Goal: Information Seeking & Learning: Learn about a topic

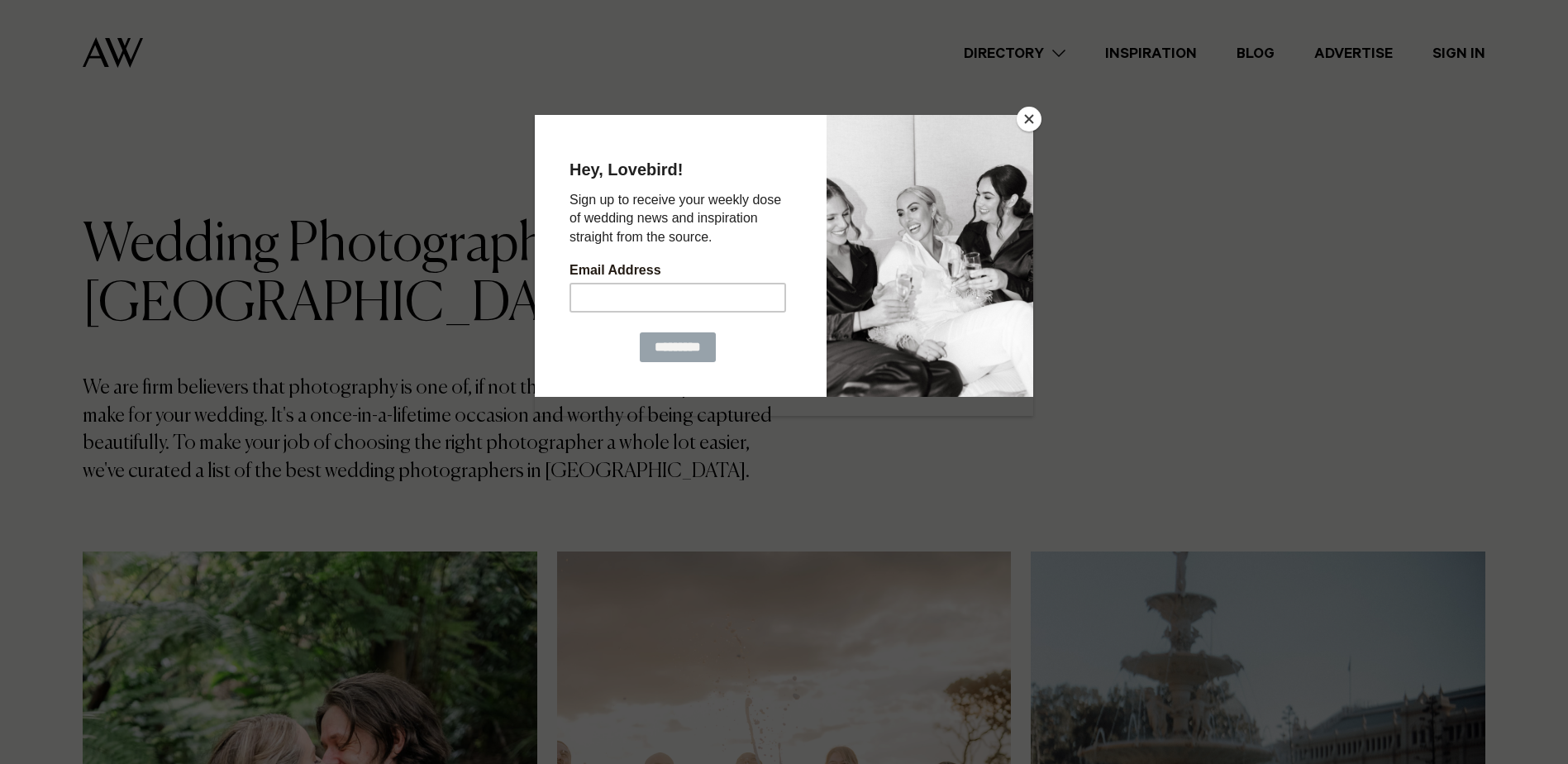
click at [1021, 118] on button "Close" at bounding box center [1029, 119] width 25 height 25
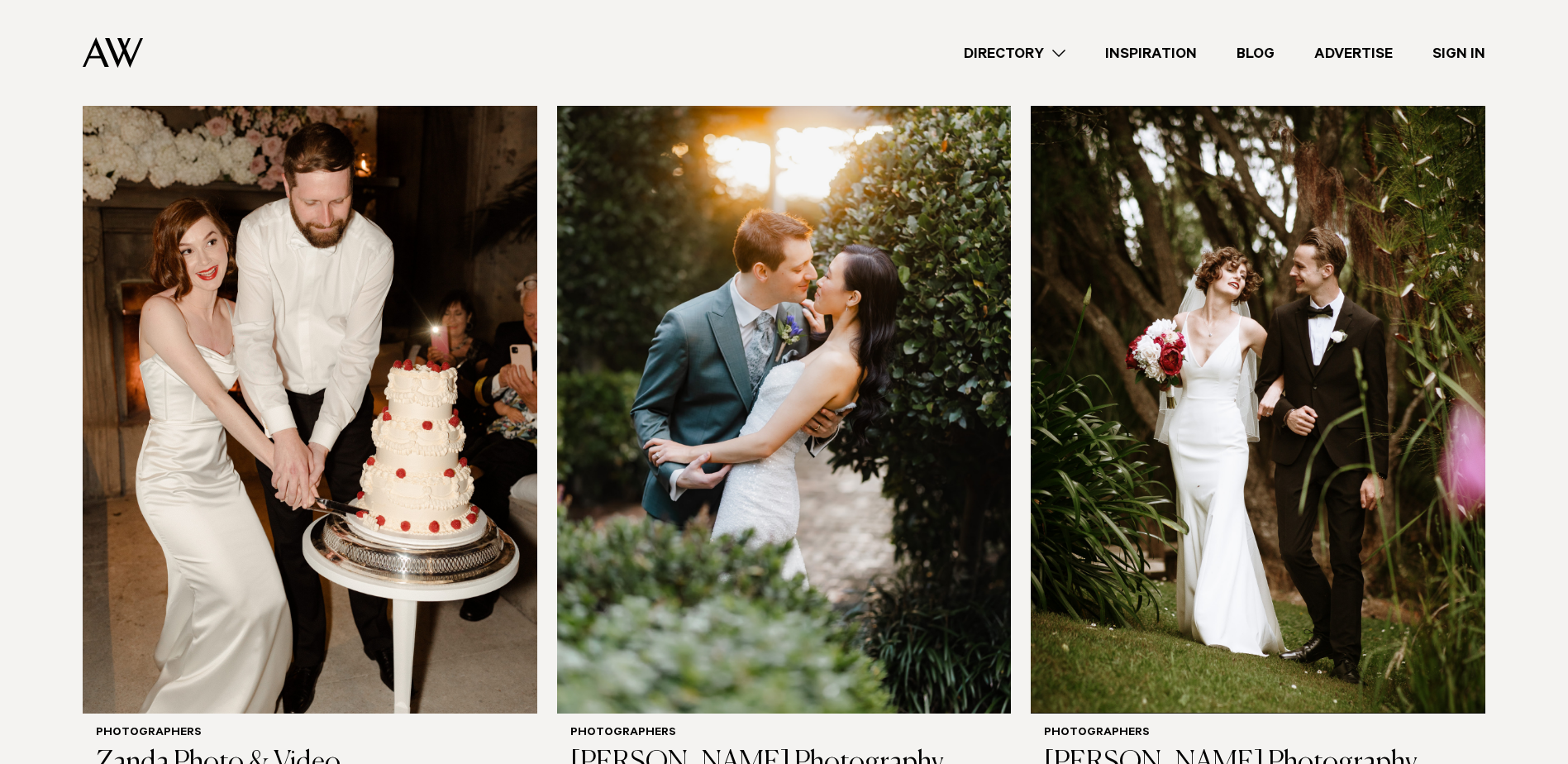
scroll to position [6562, 0]
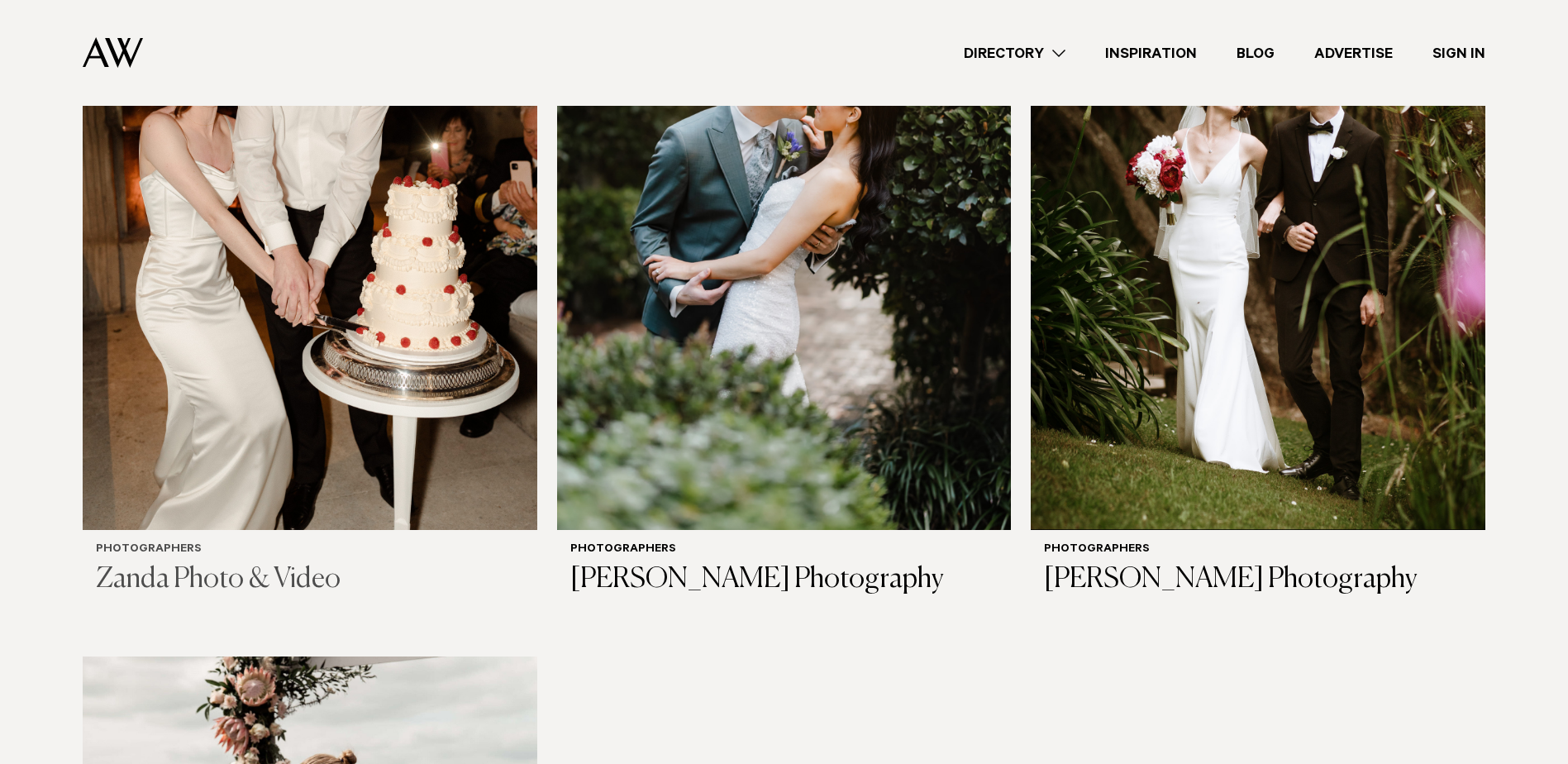
click at [228, 583] on h3 "Zanda Photo & Video" at bounding box center [310, 580] width 428 height 34
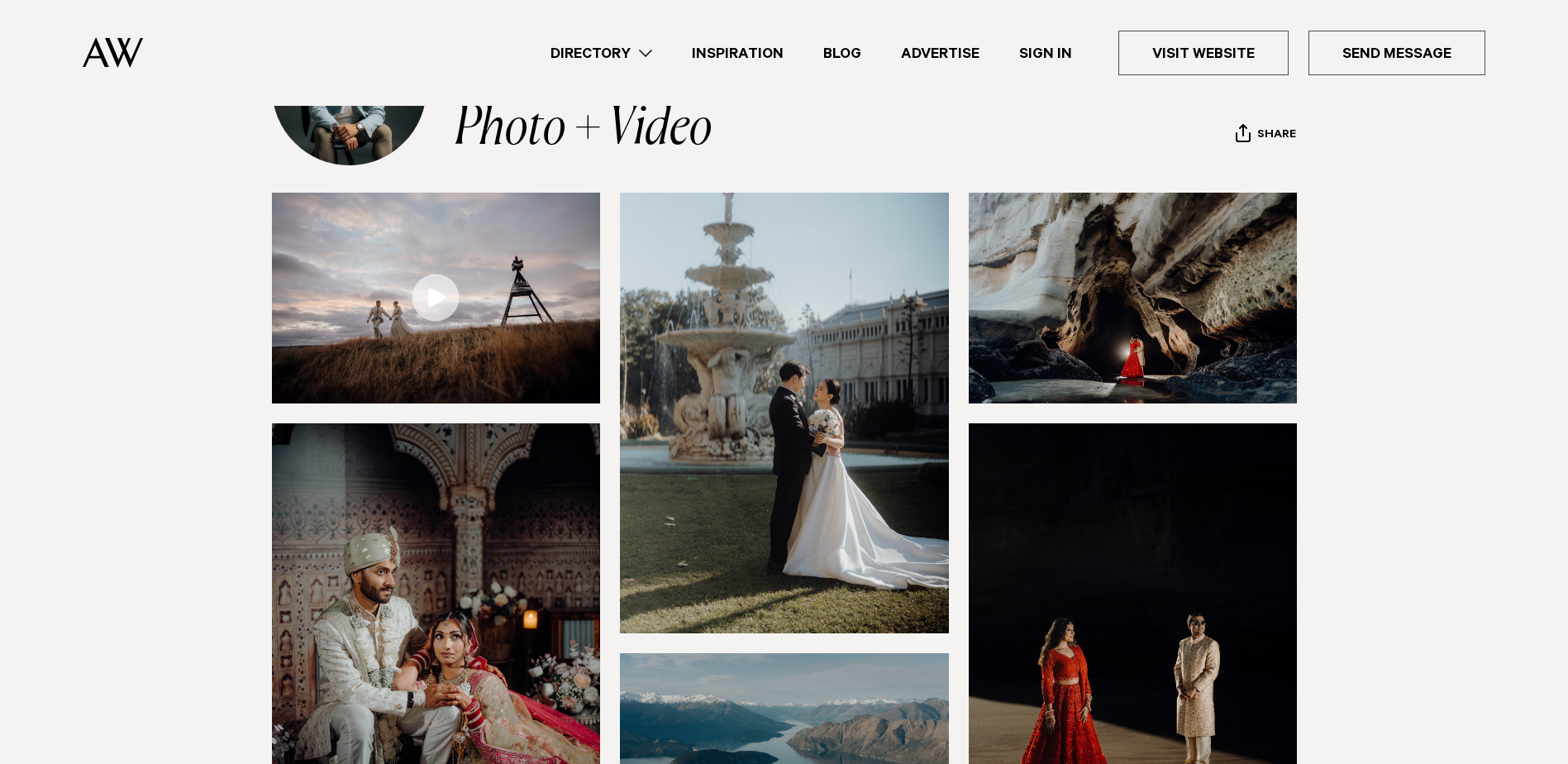
scroll to position [248, 0]
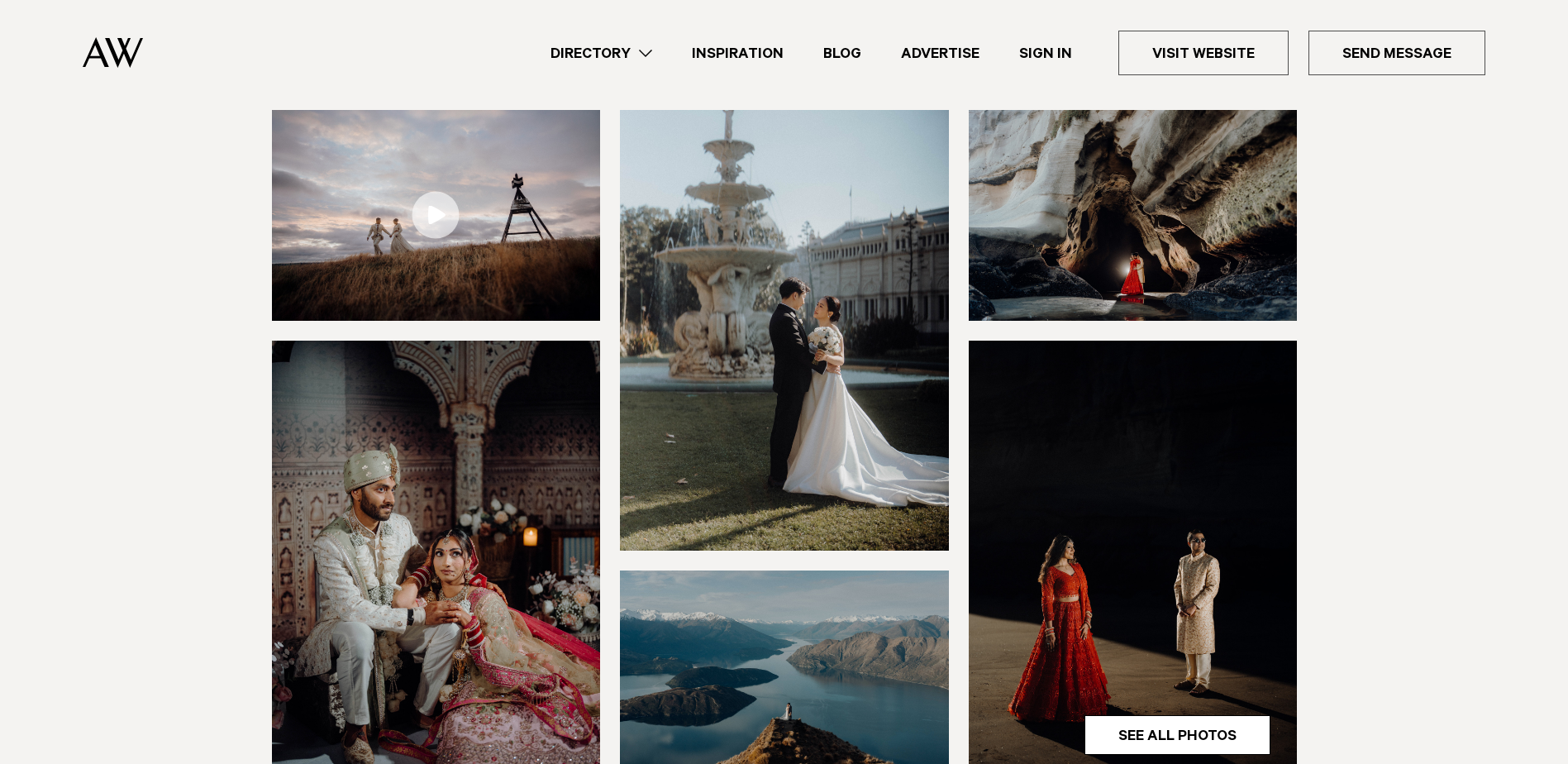
click at [836, 367] on img at bounding box center [784, 331] width 329 height 441
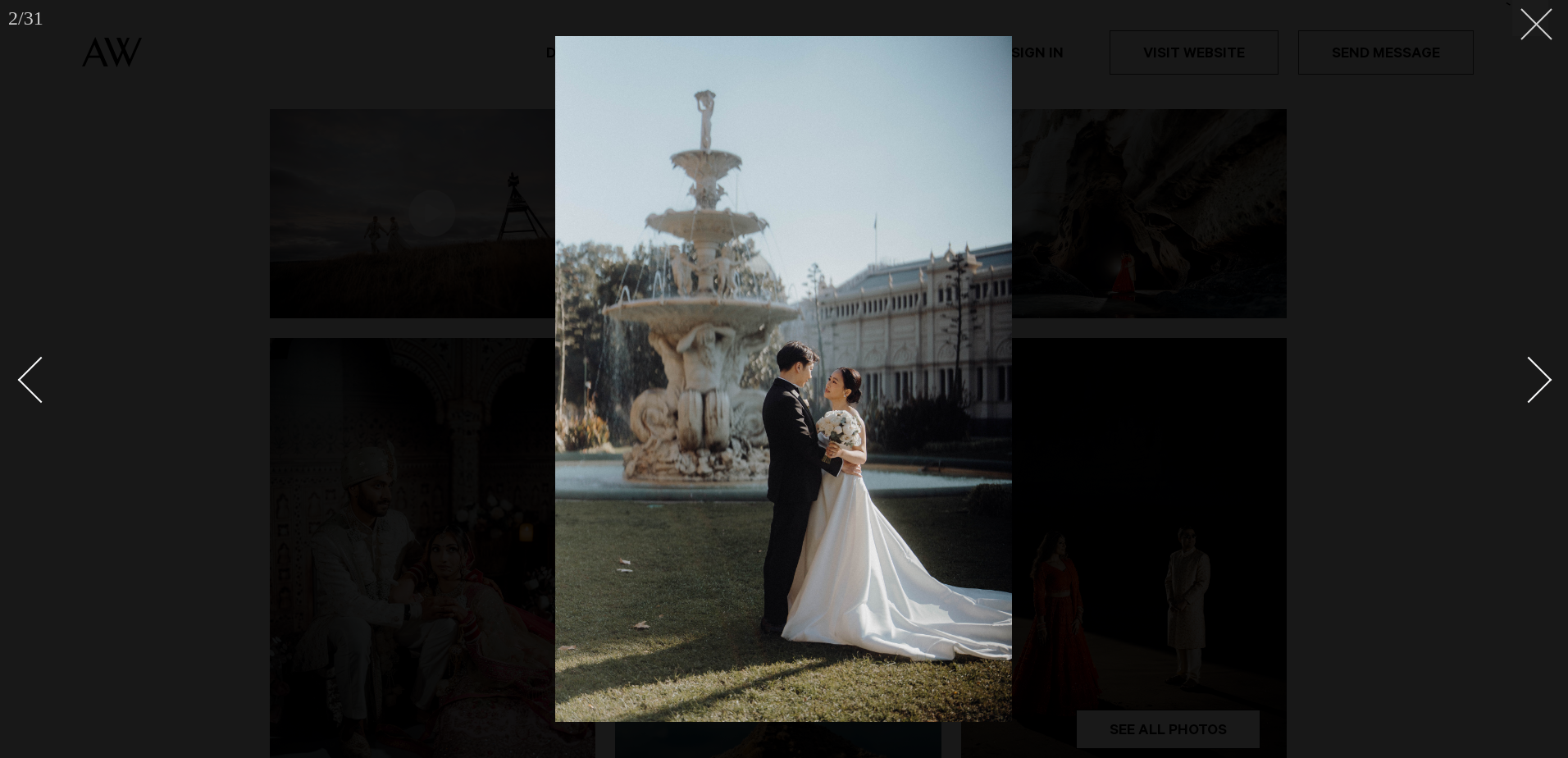
click at [1539, 22] on line at bounding box center [1537, 24] width 31 height 31
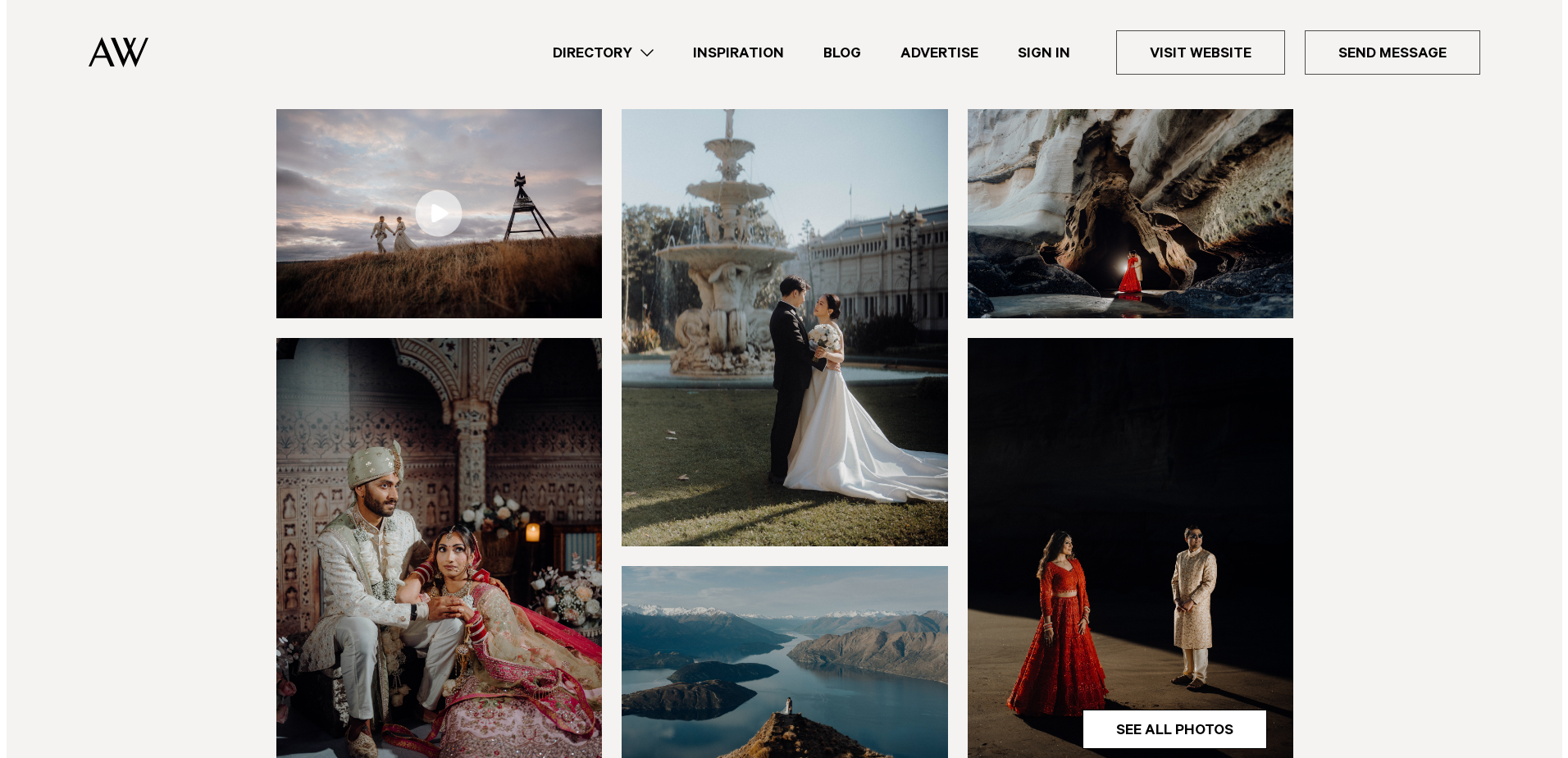
scroll to position [574, 0]
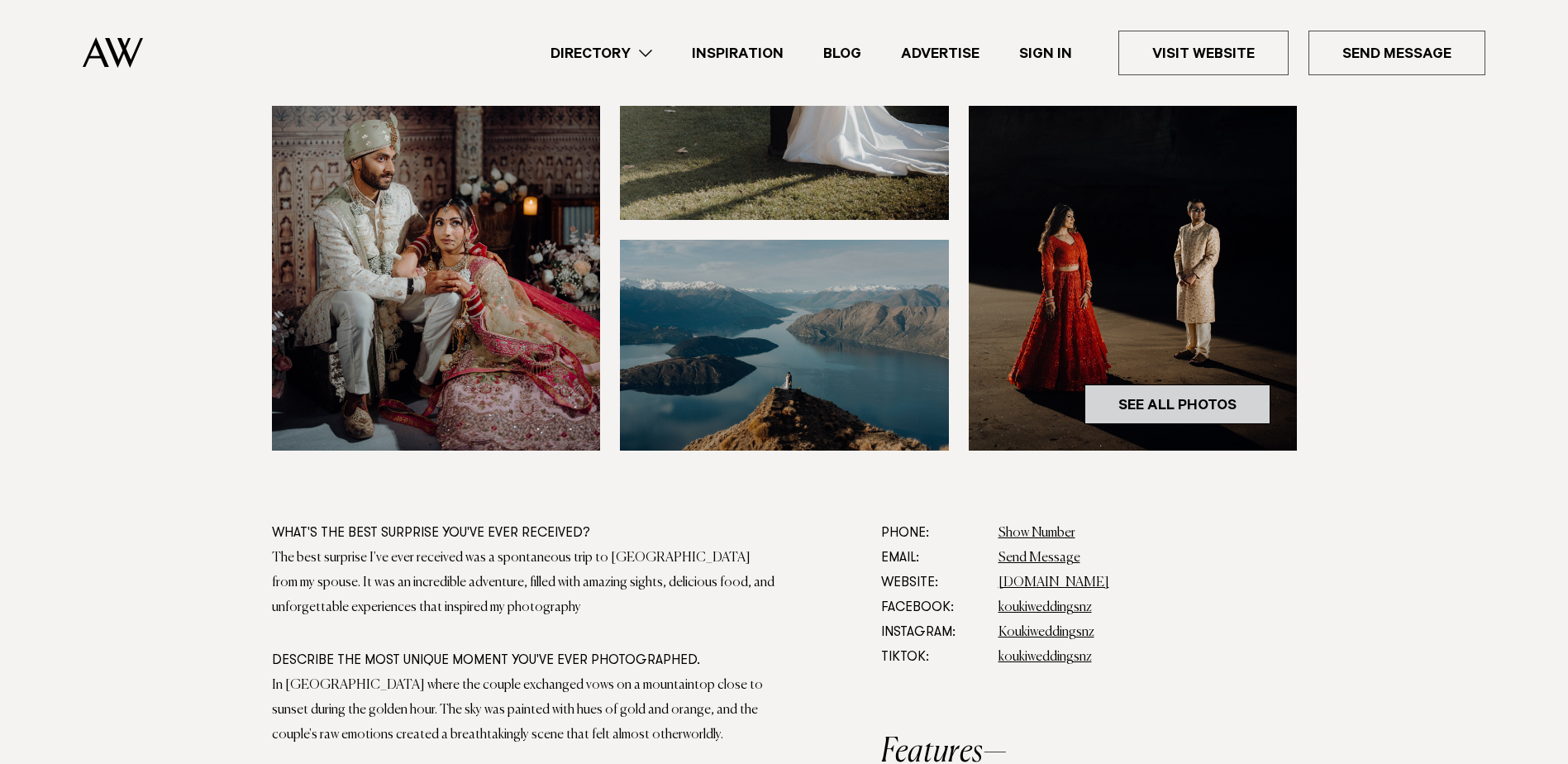
click at [1197, 407] on link "See All Photos" at bounding box center [1177, 405] width 186 height 40
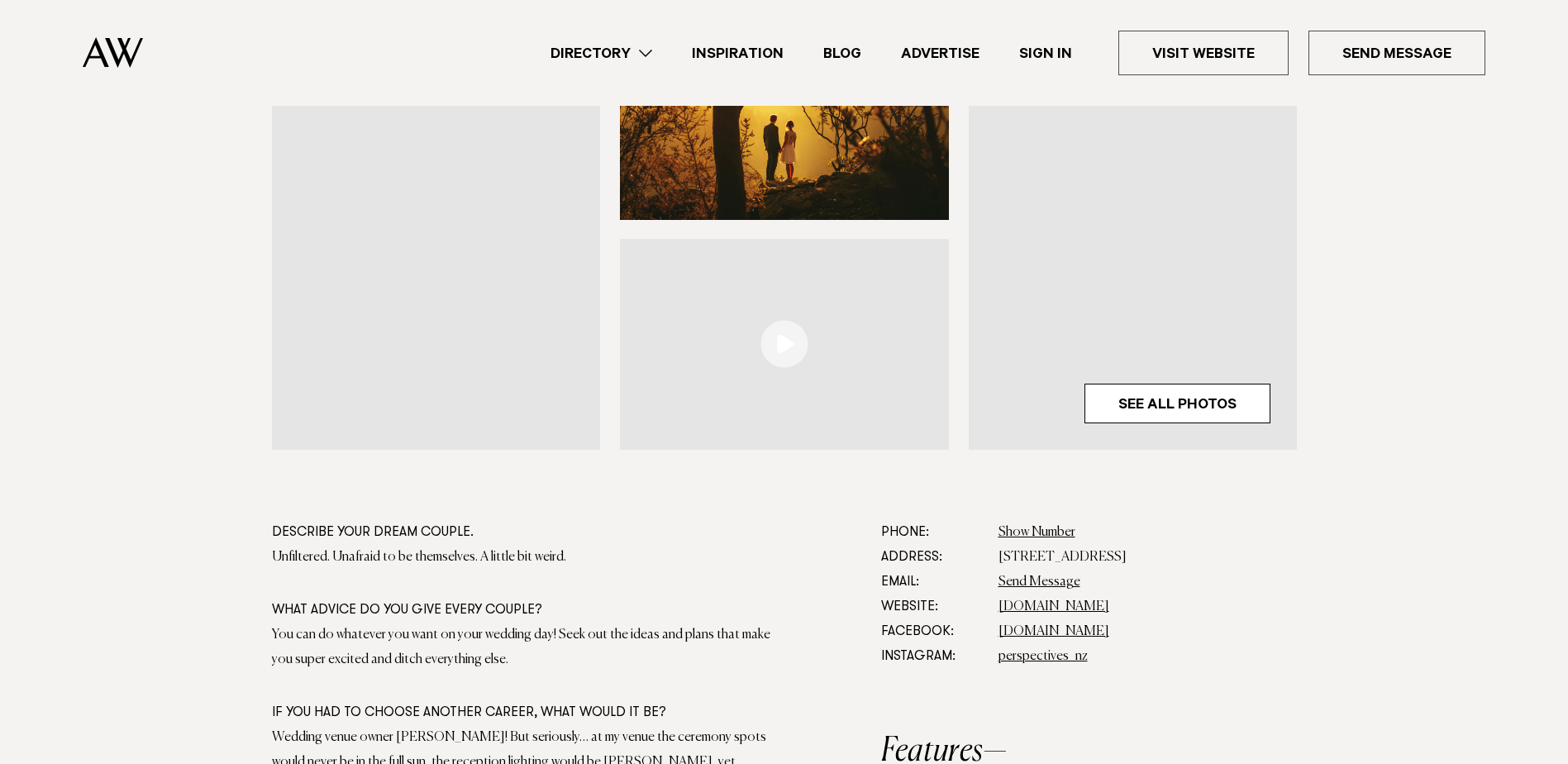
scroll to position [413, 0]
